Goal: Task Accomplishment & Management: Manage account settings

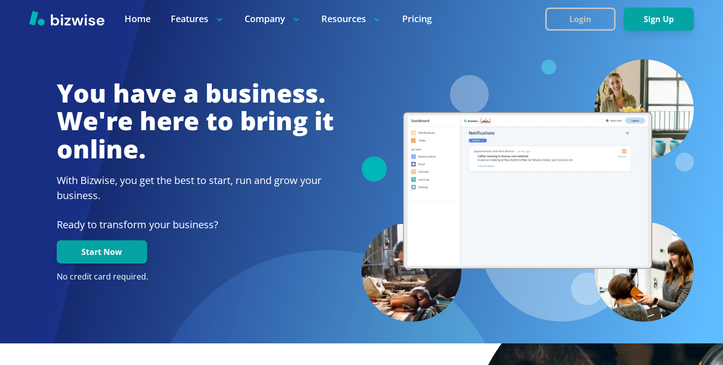
click at [566, 18] on button "Login" at bounding box center [580, 19] width 70 height 23
